Goal: Task Accomplishment & Management: Use online tool/utility

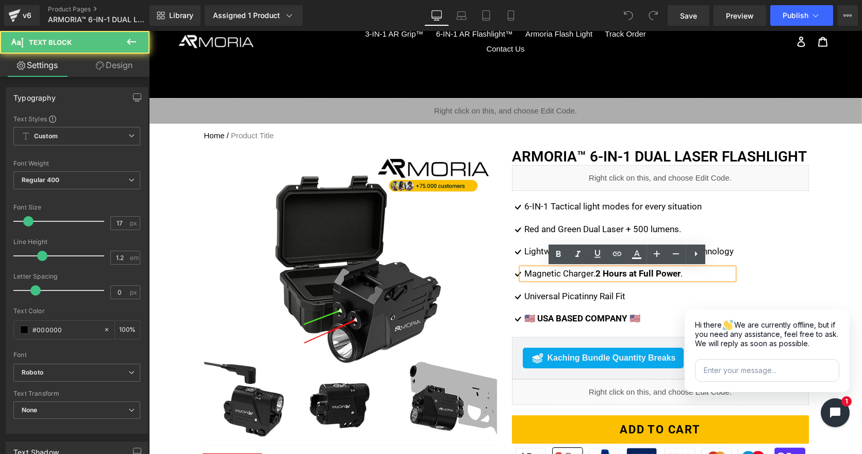
click at [606, 272] on strong "2 Hours at Full Power" at bounding box center [638, 273] width 85 height 10
click at [600, 272] on strong "2 Hours at Full Power" at bounding box center [638, 273] width 85 height 10
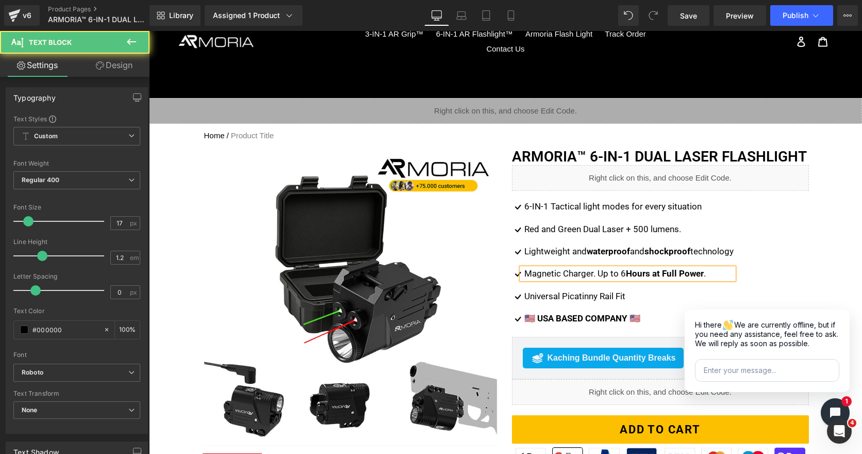
drag, startPoint x: 621, startPoint y: 267, endPoint x: 599, endPoint y: 269, distance: 21.8
click at [599, 269] on div "Magnetic Charger. Up to 6 Hours at Full Power ." at bounding box center [628, 273] width 212 height 10
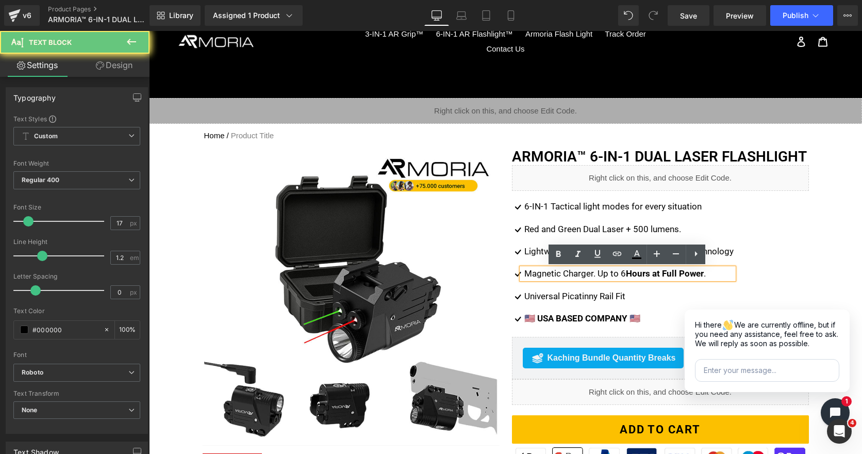
click at [596, 270] on p "Magnetic Charger. Up to 6 Hours at Full Power ." at bounding box center [629, 273] width 209 height 10
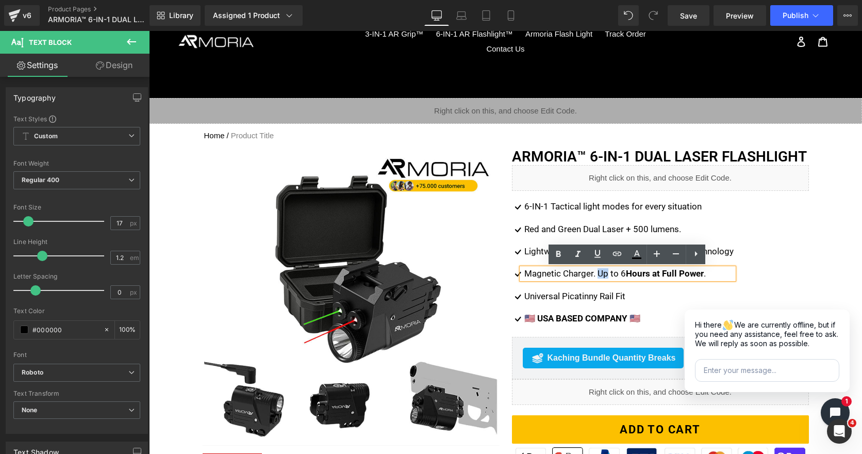
click at [595, 271] on p "Magnetic Charger. Up to 6 Hours at Full Power ." at bounding box center [629, 273] width 209 height 10
click at [593, 274] on p "Magnetic Charger. Up to 6 Hours at Full Power ." at bounding box center [629, 273] width 209 height 10
drag, startPoint x: 595, startPoint y: 275, endPoint x: 621, endPoint y: 275, distance: 25.8
click at [621, 275] on p "Magnetic Charger. Up to 6 Hours at Full Power ." at bounding box center [629, 273] width 209 height 10
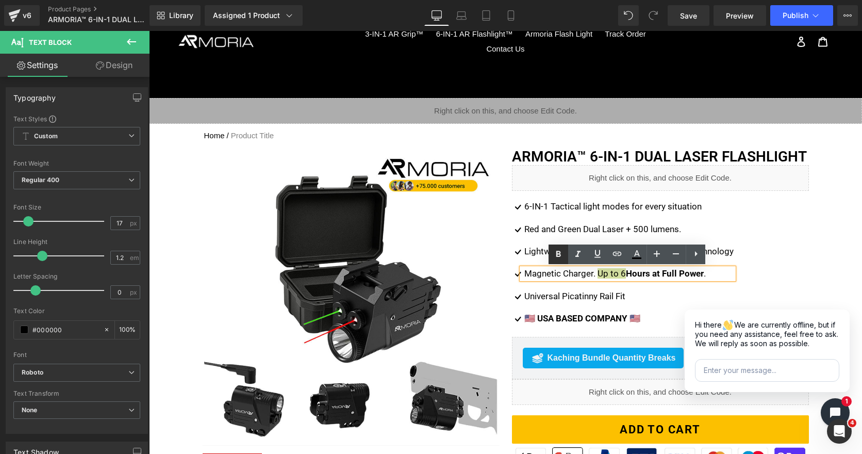
click at [550, 250] on link at bounding box center [559, 254] width 20 height 20
click at [576, 307] on ul "Icon 6-IN-1 Tactical light modes for every situation Text Block Icon Red and Gr…" at bounding box center [623, 268] width 222 height 134
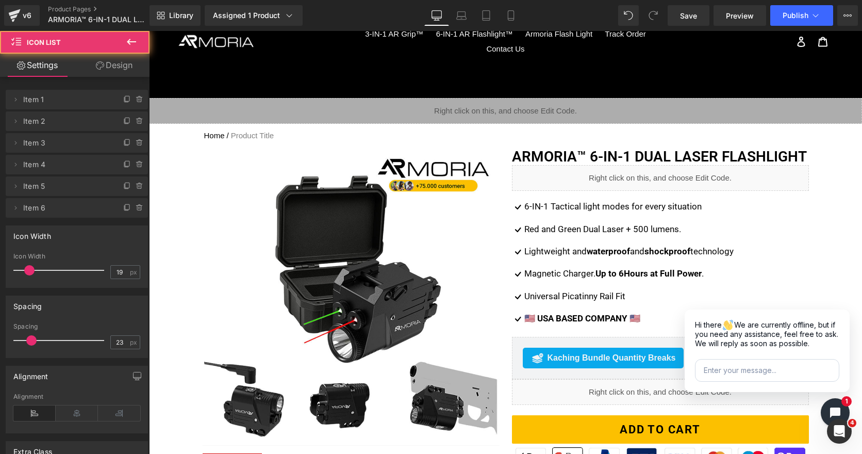
click at [550, 314] on div "🇺🇸 USA BASED COMPANY 🇺🇸 Text Block" at bounding box center [628, 318] width 212 height 10
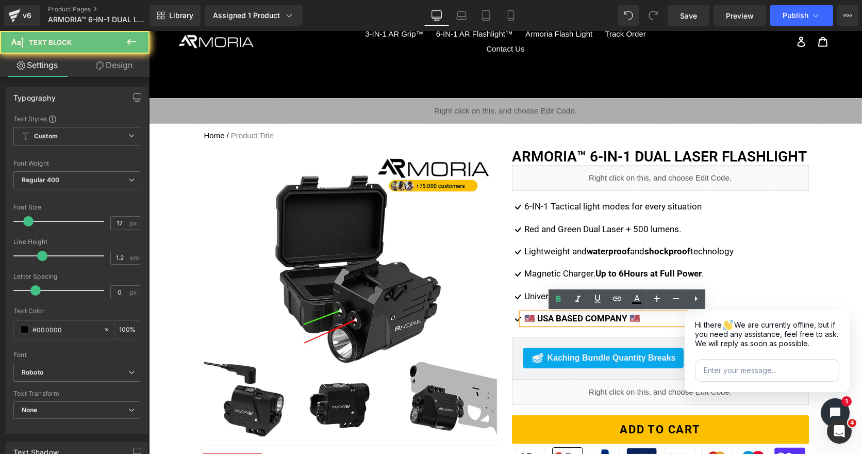
click at [559, 317] on strong "🇺🇸 USA BASED COMPANY 🇺🇸" at bounding box center [583, 318] width 116 height 10
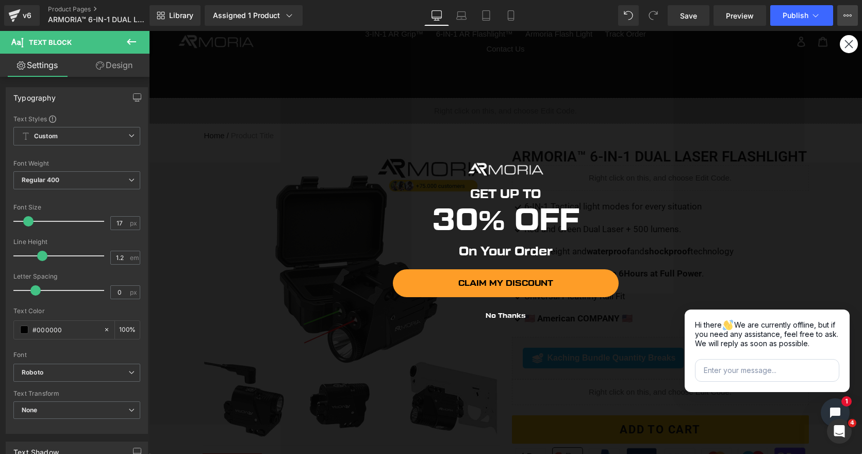
click at [838, 24] on button "View Live Page View with current Template Save Template to Library Schedule Pub…" at bounding box center [848, 15] width 21 height 21
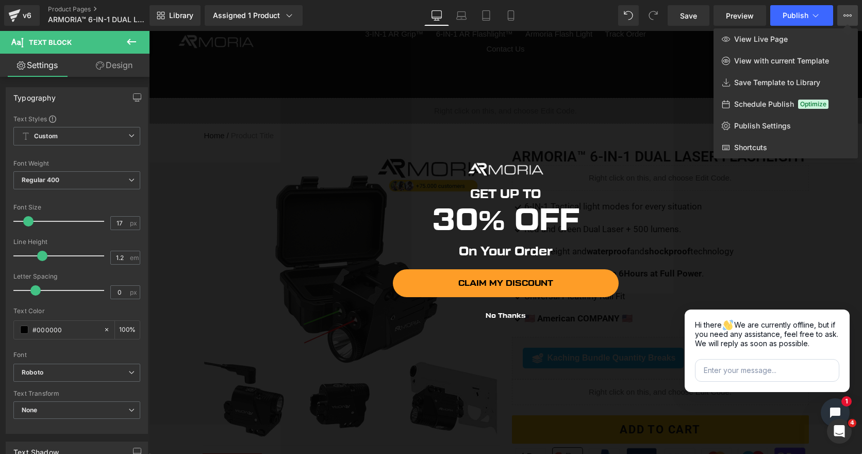
click at [615, 147] on div at bounding box center [505, 242] width 713 height 423
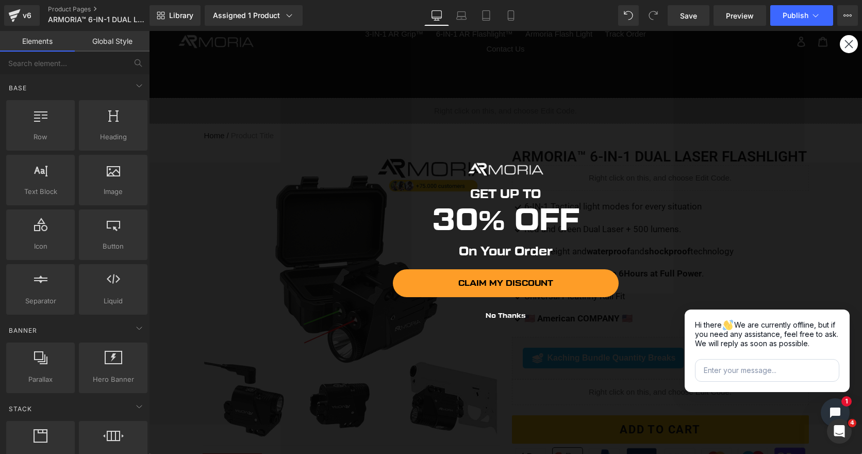
click at [827, 45] on div "GET UP TO 30% OFF On Your Order CLAIM MY DISCOUNT No Thanks Submit" at bounding box center [505, 242] width 693 height 402
click at [841, 45] on circle "Close dialog" at bounding box center [849, 44] width 17 height 17
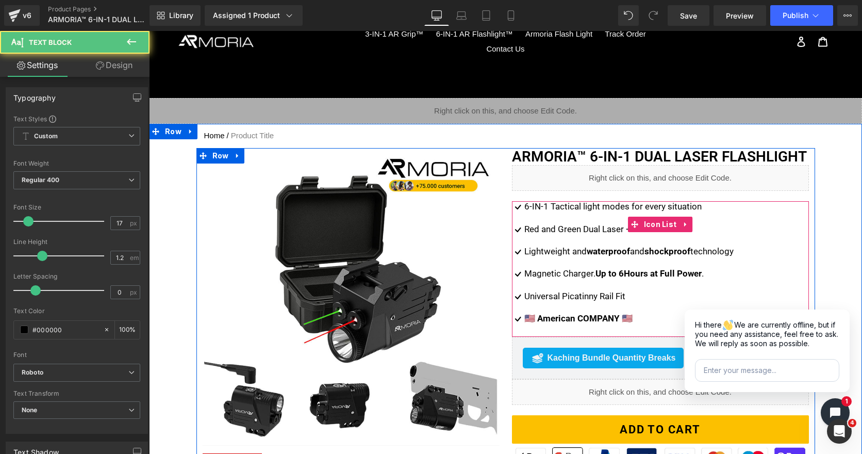
click at [555, 316] on strong "🇺🇸 American COMPANY 🇺🇸" at bounding box center [579, 318] width 108 height 10
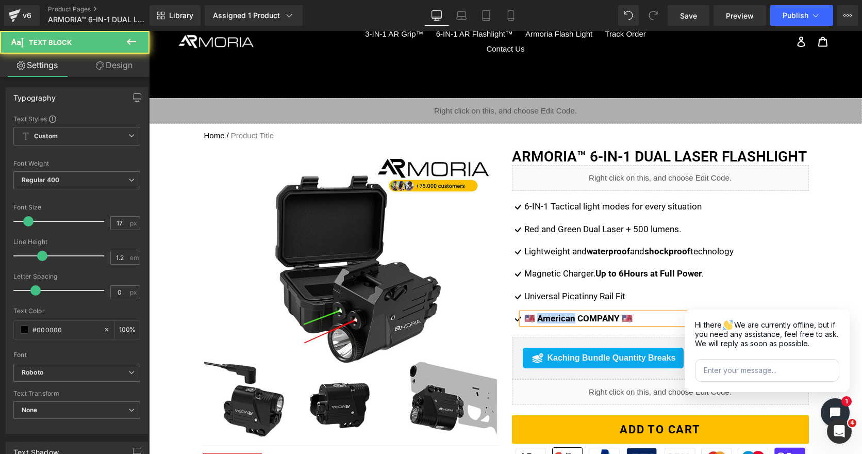
click at [555, 316] on strong "🇺🇸 American COMPANY 🇺🇸" at bounding box center [579, 318] width 108 height 10
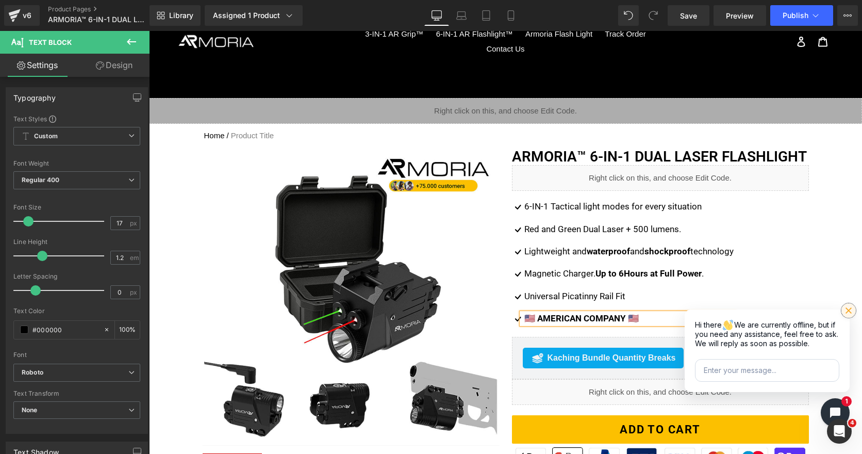
click at [846, 307] on button "Close chat widget" at bounding box center [849, 310] width 14 height 14
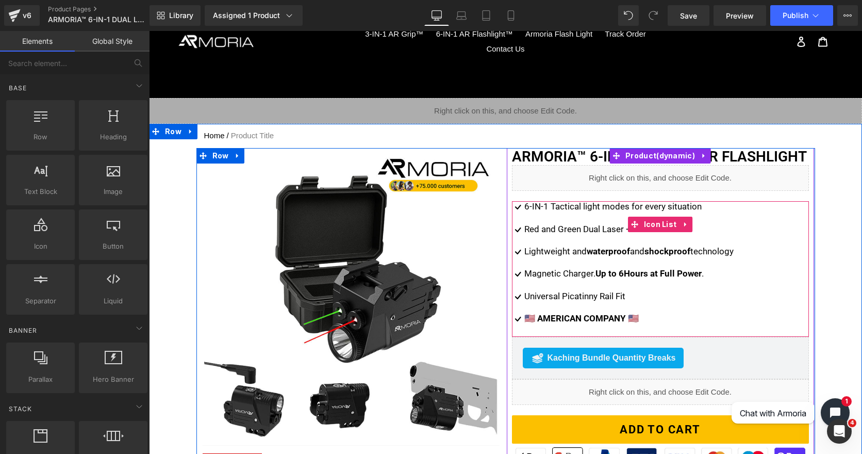
click at [788, 286] on div "Icon 6-IN-1 Tactical light modes for every situation Text Block Icon Red and Gr…" at bounding box center [660, 268] width 297 height 134
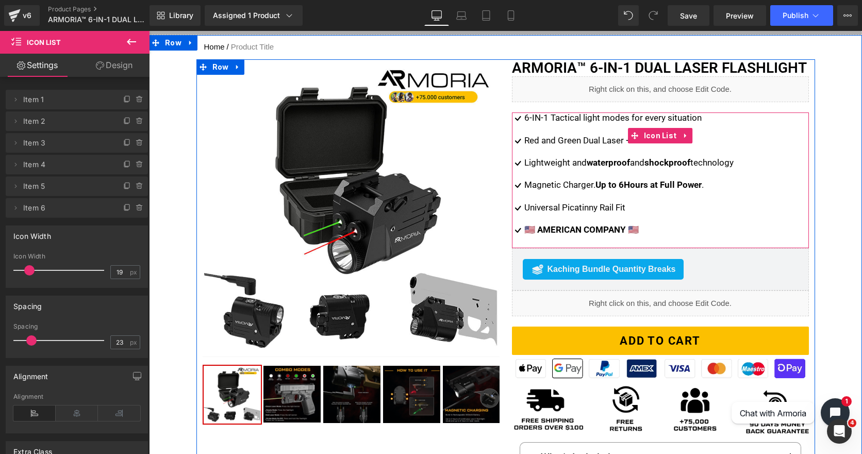
scroll to position [107, 0]
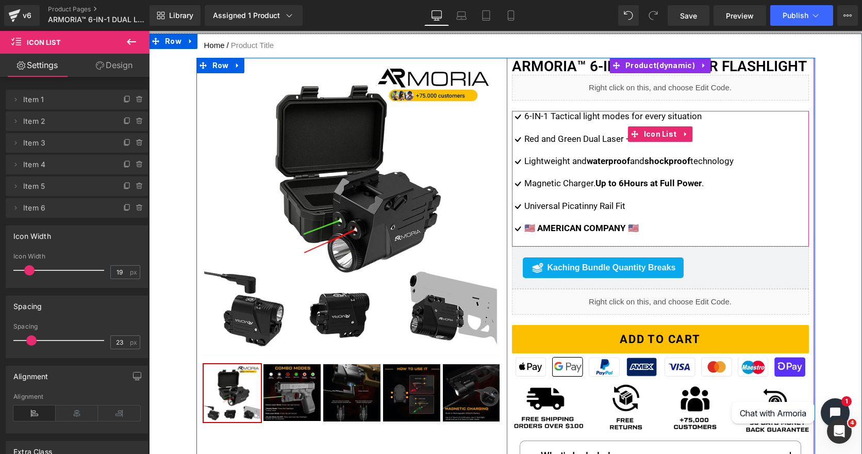
click at [149, 31] on div at bounding box center [149, 31] width 0 height 0
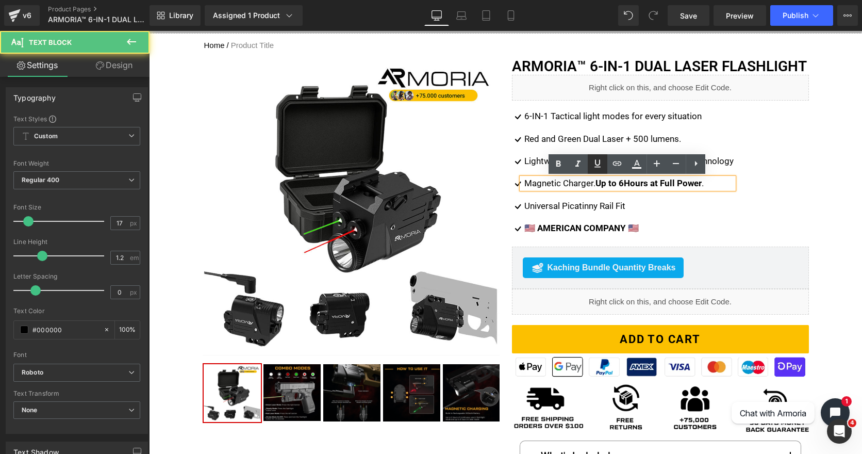
click at [590, 168] on link at bounding box center [598, 164] width 20 height 20
click at [597, 161] on icon at bounding box center [598, 163] width 12 height 12
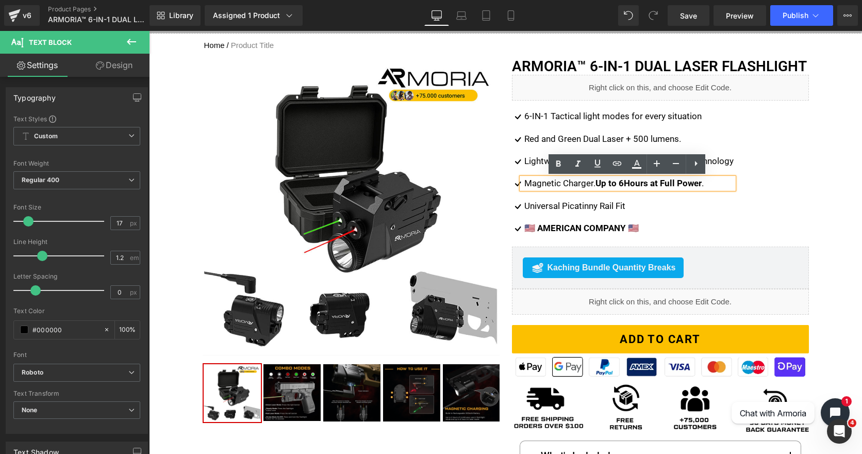
click at [770, 160] on div "Icon 6-IN-1 Tactical light modes for every situation Text Block Icon Red and Gr…" at bounding box center [660, 178] width 297 height 134
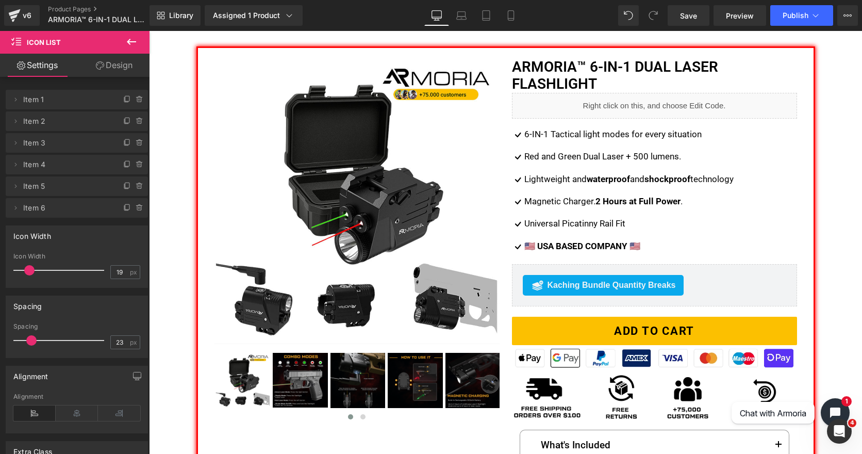
scroll to position [1545, 0]
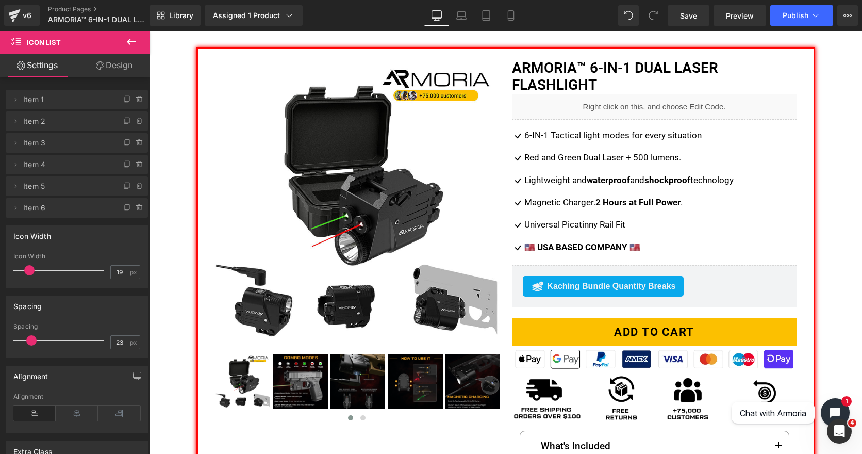
click at [570, 243] on div "🇺🇸 USA BASED COMPANY 🇺🇸 Text Block" at bounding box center [628, 247] width 212 height 10
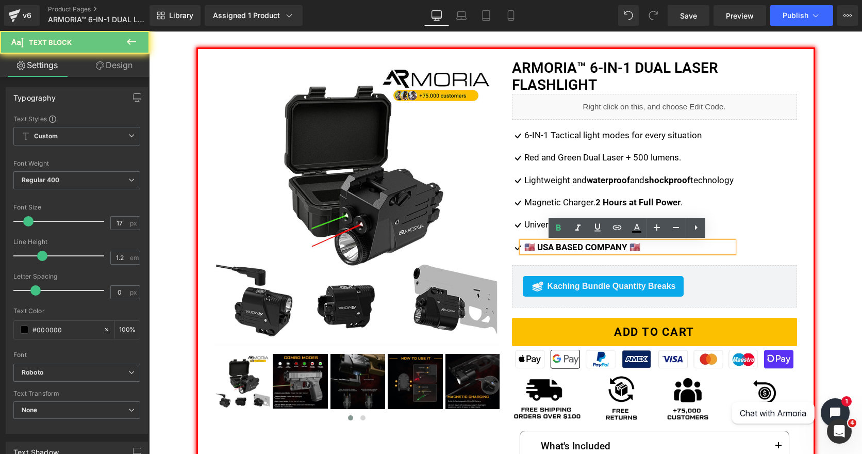
click at [574, 244] on strong "🇺🇸 USA BASED COMPANY 🇺🇸" at bounding box center [583, 247] width 116 height 10
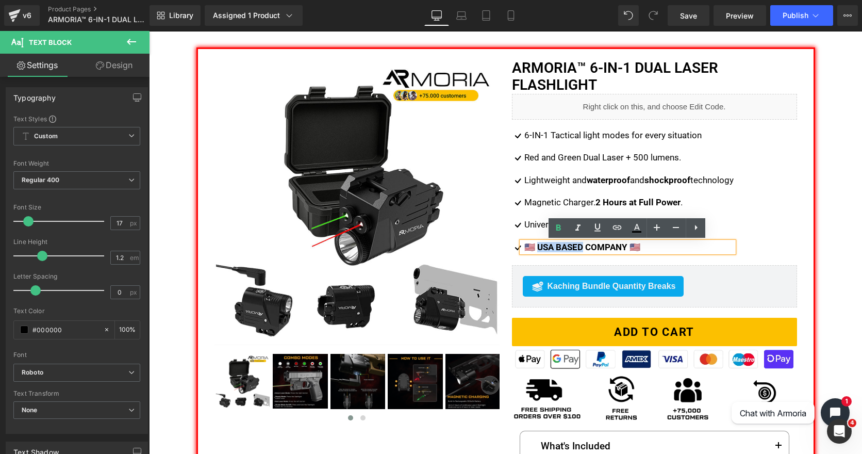
drag, startPoint x: 581, startPoint y: 244, endPoint x: 536, endPoint y: 245, distance: 45.4
click at [536, 245] on strong "🇺🇸 USA BASED COMPANY 🇺🇸" at bounding box center [583, 247] width 116 height 10
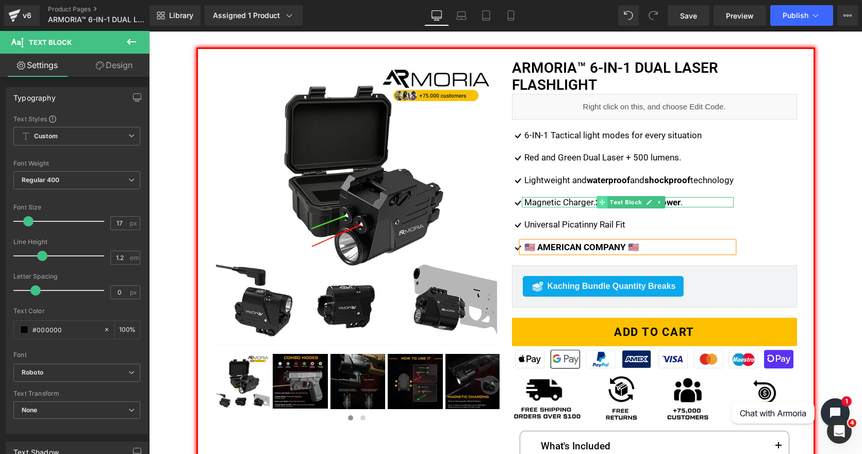
click at [597, 201] on span at bounding box center [602, 202] width 11 height 12
click at [593, 202] on p "Magnetic Charger. 2 Hours at Full Power ." at bounding box center [629, 202] width 209 height 10
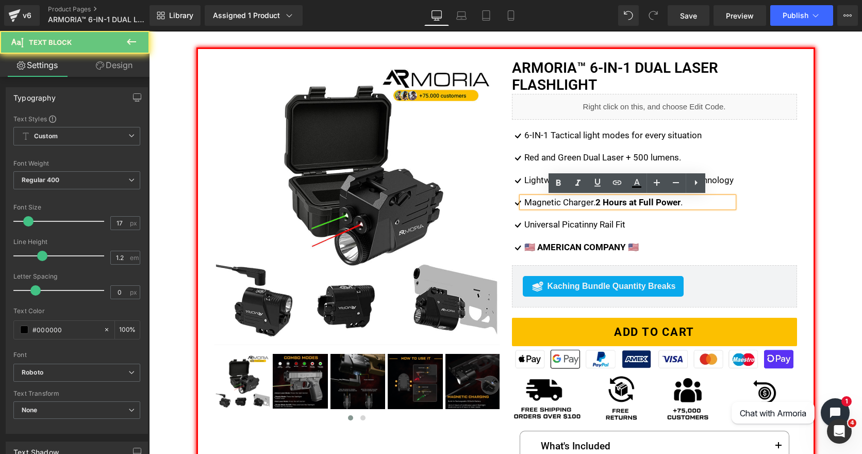
click at [596, 201] on strong "2 Hours at Full Power" at bounding box center [638, 202] width 85 height 10
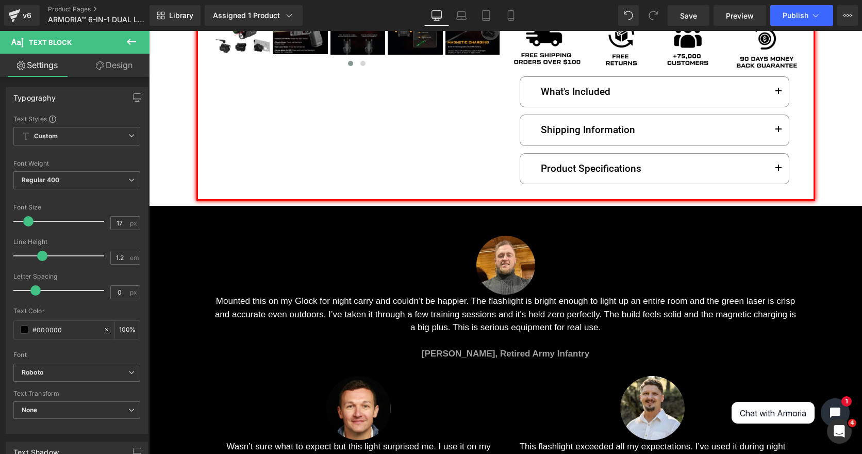
scroll to position [1766, 0]
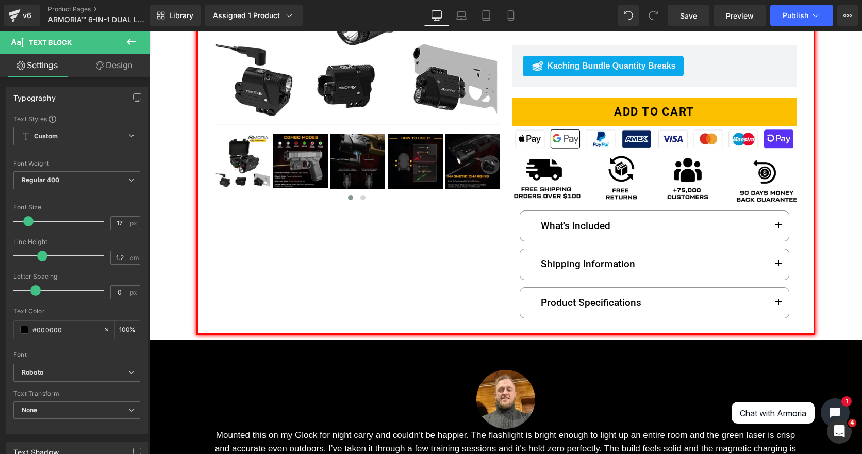
click at [564, 198] on img at bounding box center [654, 178] width 285 height 52
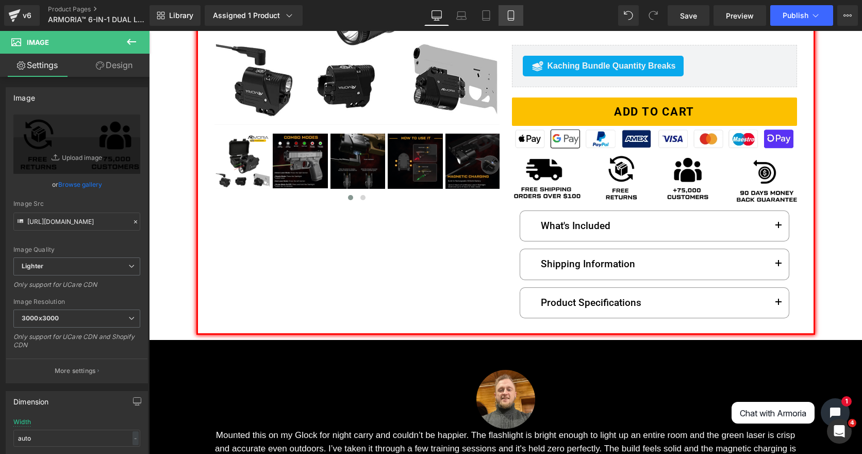
click at [513, 19] on icon at bounding box center [511, 19] width 6 height 0
type input "90"
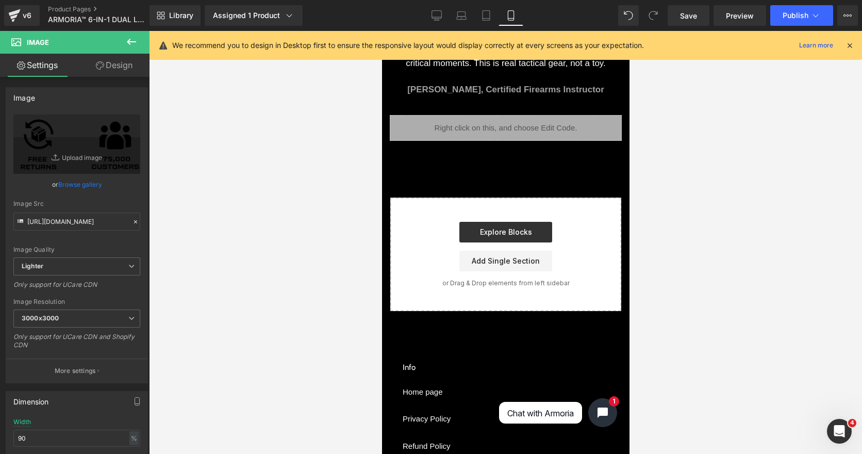
scroll to position [3503, 0]
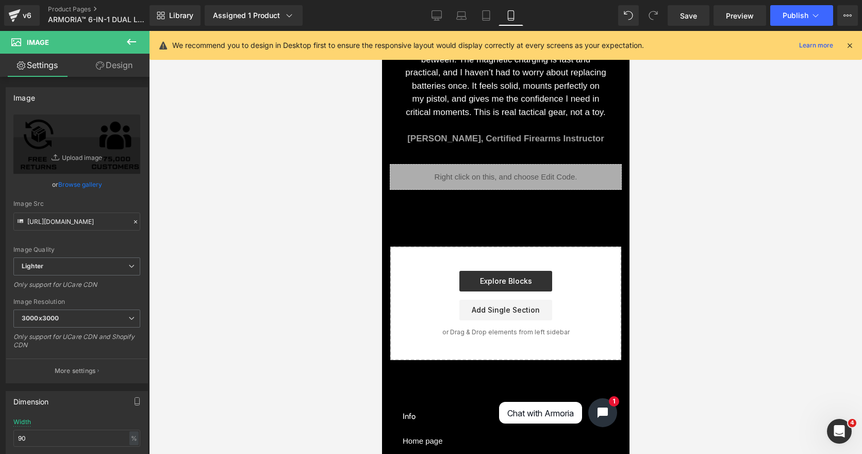
click at [502, 175] on div "Liquid" at bounding box center [505, 177] width 232 height 26
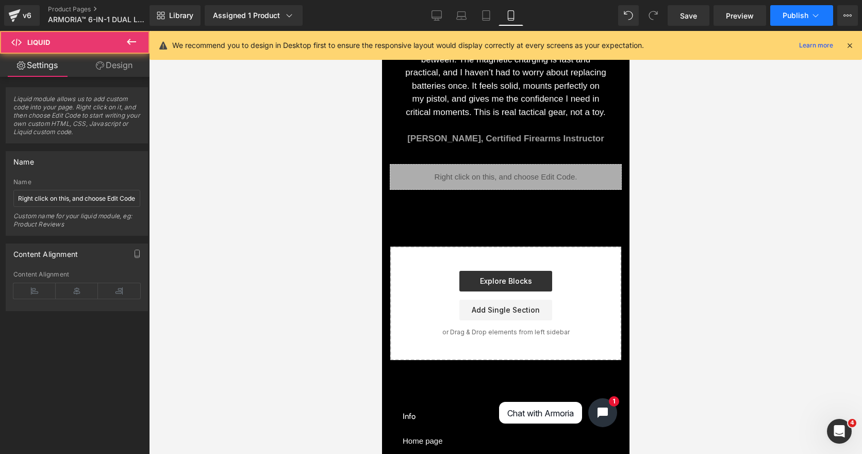
click at [794, 22] on button "Publish" at bounding box center [802, 15] width 63 height 21
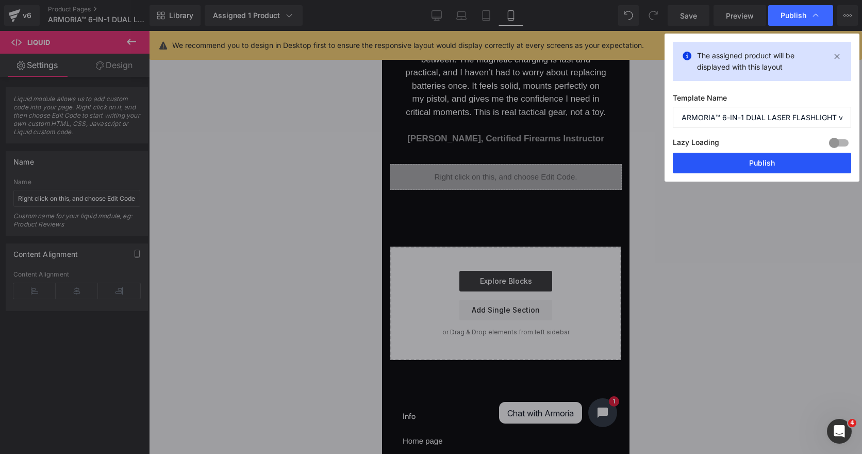
click at [754, 168] on button "Publish" at bounding box center [762, 163] width 178 height 21
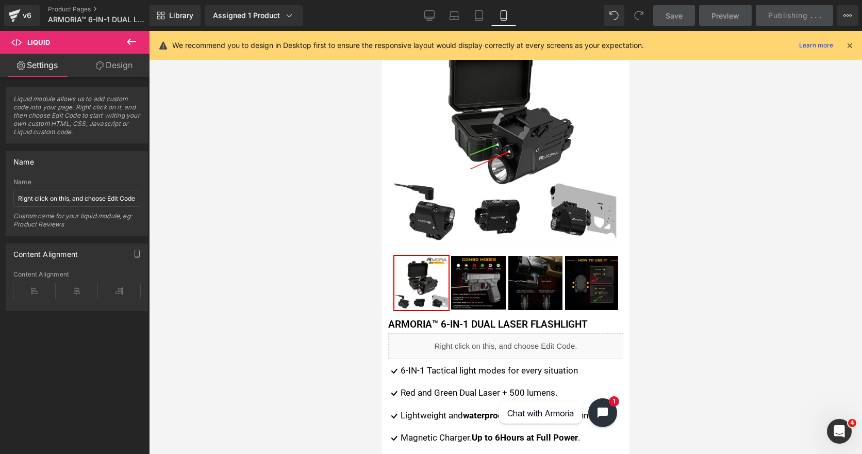
scroll to position [0, 0]
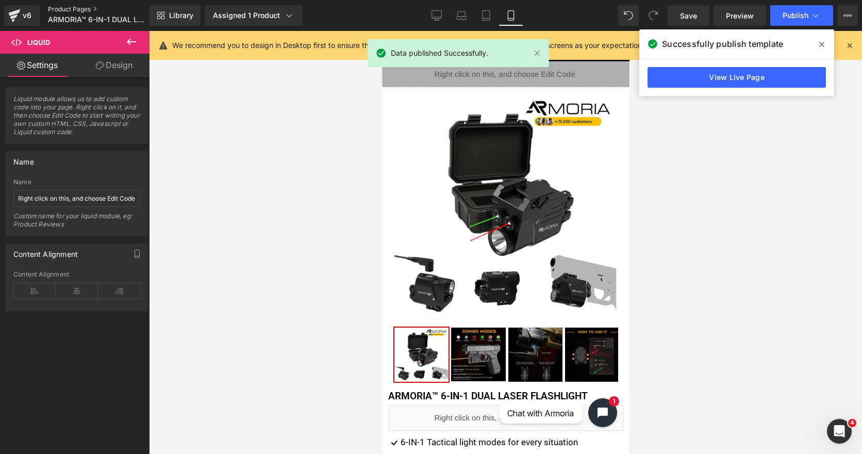
click at [90, 11] on link "Product Pages" at bounding box center [107, 9] width 119 height 8
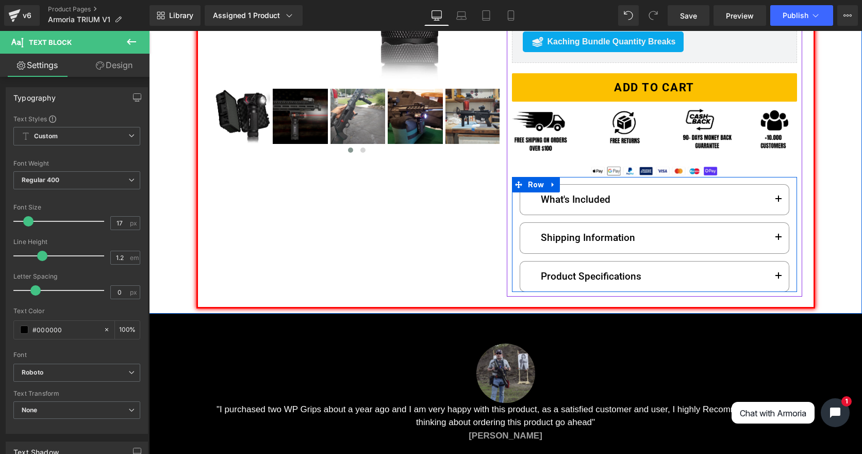
scroll to position [1951, 0]
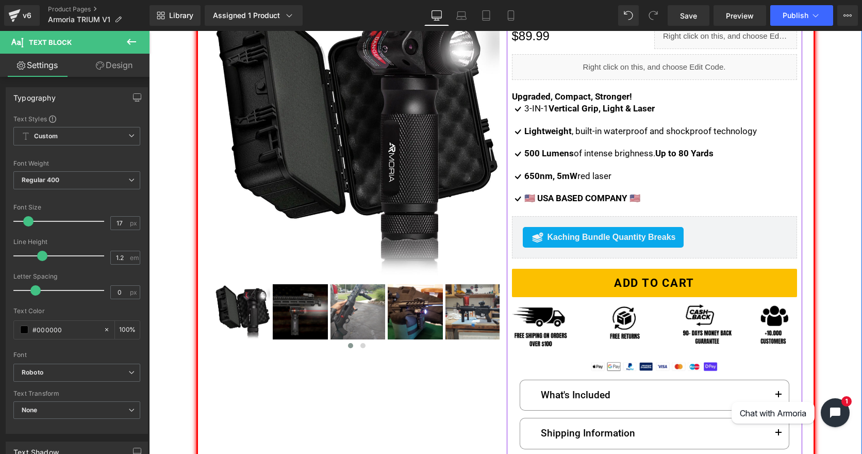
click at [589, 193] on div "🇺🇸 USA BASED COMPANY 🇺🇸 Text Block" at bounding box center [639, 198] width 235 height 10
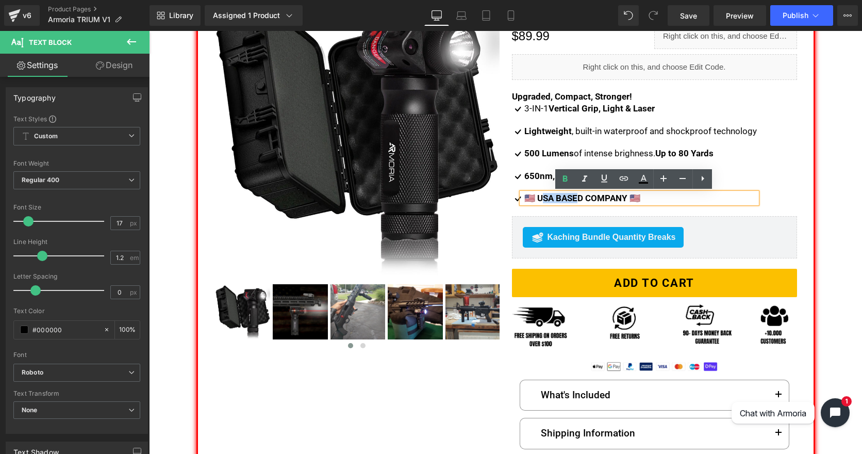
drag, startPoint x: 577, startPoint y: 198, endPoint x: 541, endPoint y: 200, distance: 36.2
click at [541, 200] on b "🇺🇸 USA BASED COMPANY 🇺🇸" at bounding box center [583, 198] width 116 height 10
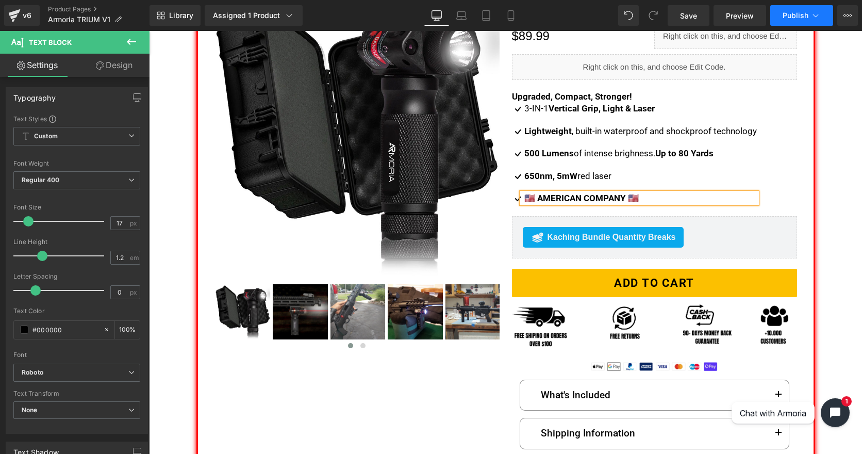
click at [791, 17] on span "Publish" at bounding box center [796, 15] width 26 height 8
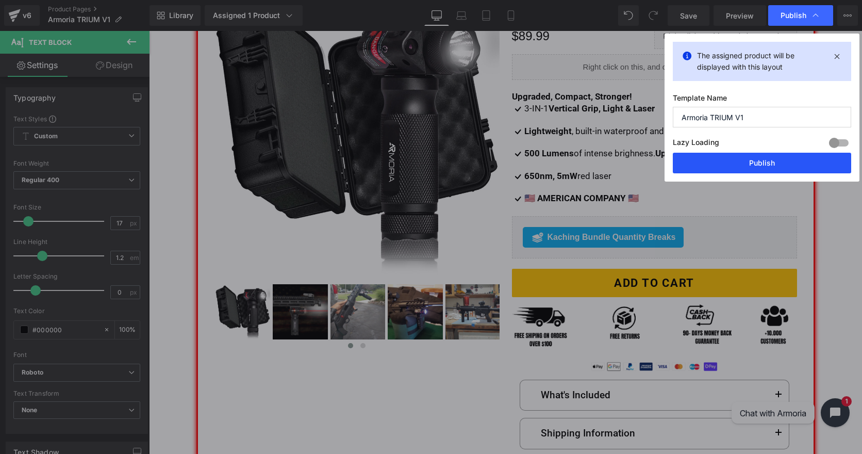
drag, startPoint x: 788, startPoint y: 154, endPoint x: 489, endPoint y: 153, distance: 298.7
click at [788, 154] on button "Publish" at bounding box center [762, 163] width 178 height 21
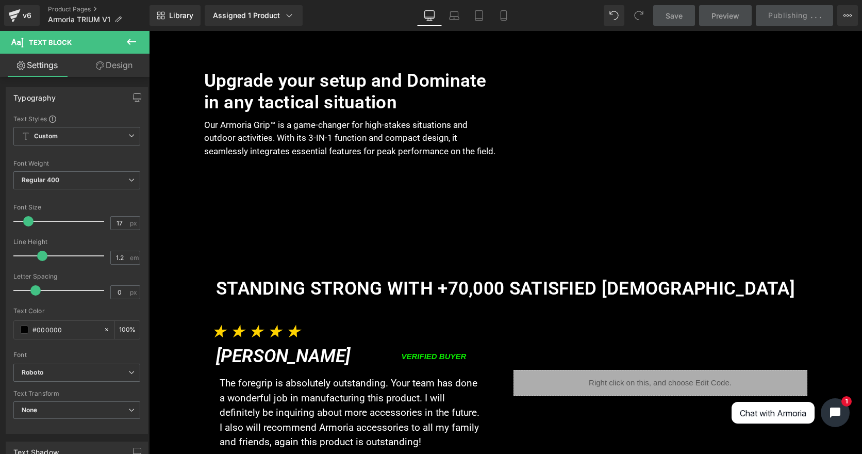
scroll to position [531, 0]
